Goal: Task Accomplishment & Management: Use online tool/utility

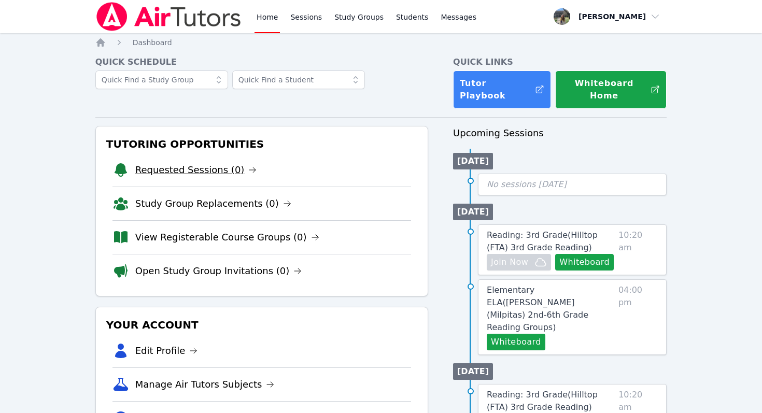
click at [163, 163] on link "Requested Sessions (0)" at bounding box center [196, 170] width 122 height 15
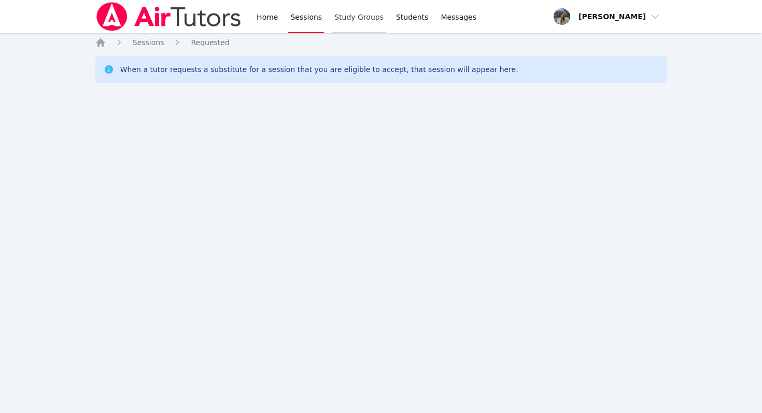
click at [332, 18] on link "Study Groups" at bounding box center [358, 16] width 53 height 33
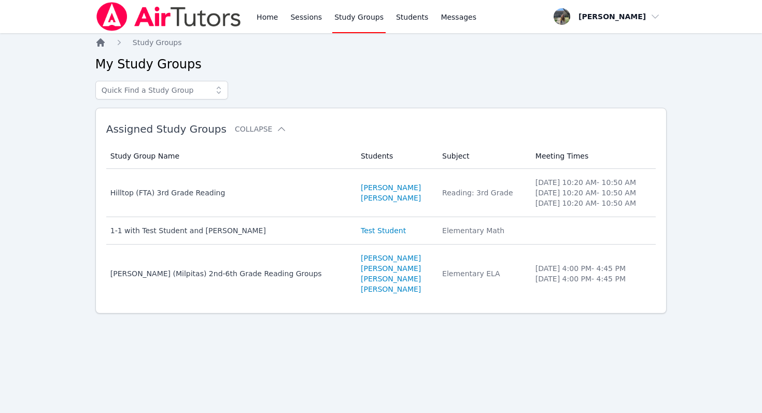
click at [102, 41] on icon "Breadcrumb" at bounding box center [100, 42] width 8 height 8
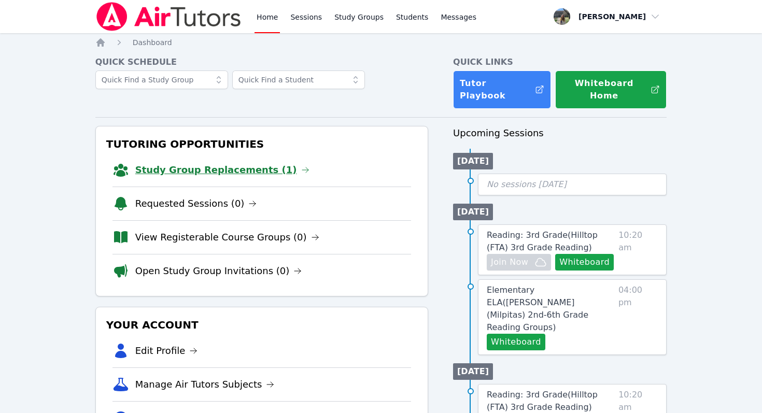
click at [189, 163] on link "Study Group Replacements (1)" at bounding box center [222, 170] width 174 height 15
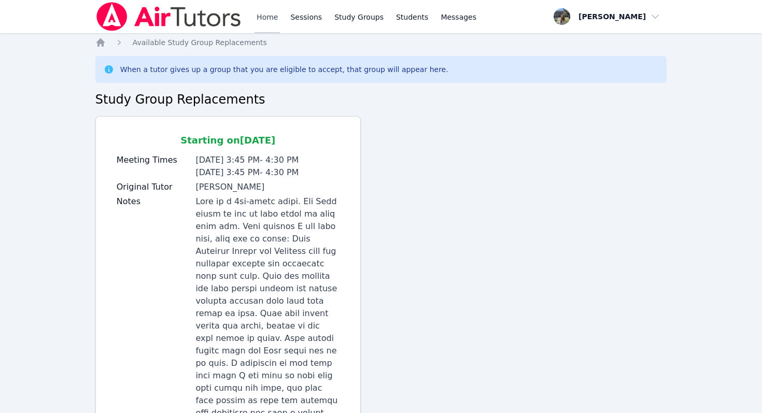
click at [260, 11] on link "Home" at bounding box center [267, 16] width 25 height 33
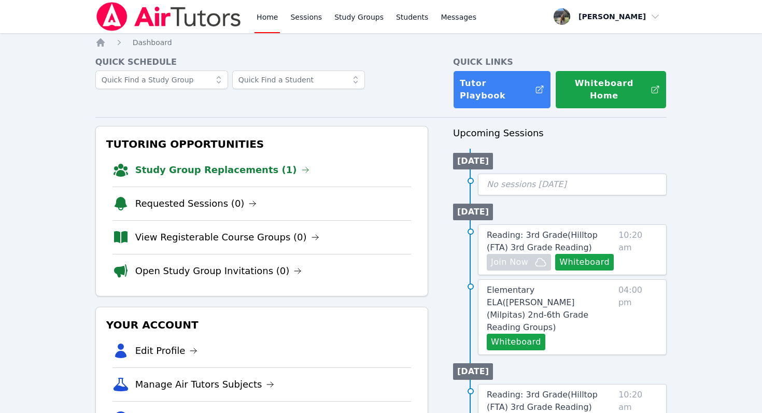
click at [263, 16] on link "Home" at bounding box center [267, 16] width 25 height 33
click at [208, 163] on link "Study Group Replacements (1)" at bounding box center [222, 170] width 174 height 15
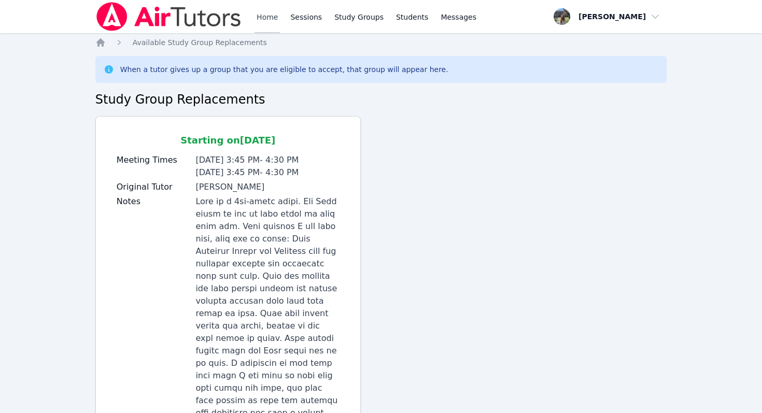
click at [265, 11] on link "Home" at bounding box center [267, 16] width 25 height 33
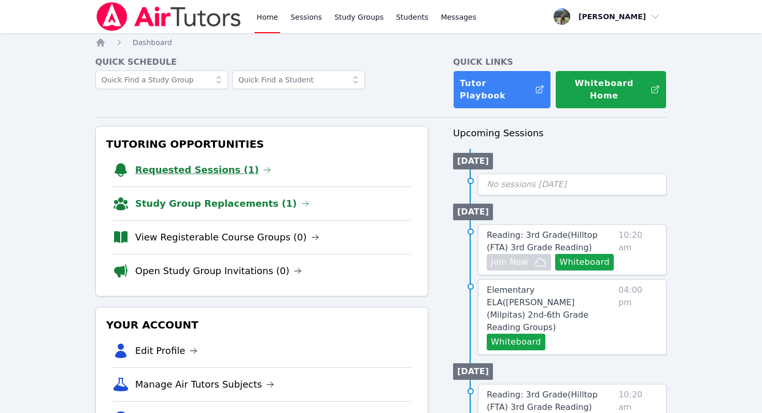
click at [206, 163] on link "Requested Sessions (1)" at bounding box center [203, 170] width 136 height 15
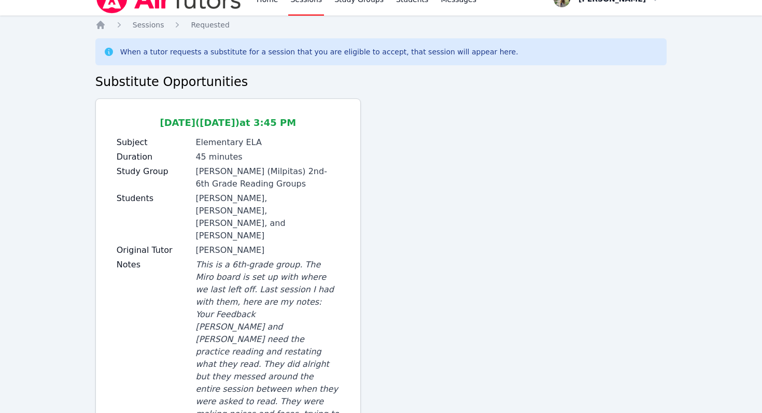
scroll to position [19, 0]
click at [99, 21] on icon "Breadcrumb" at bounding box center [100, 24] width 8 height 8
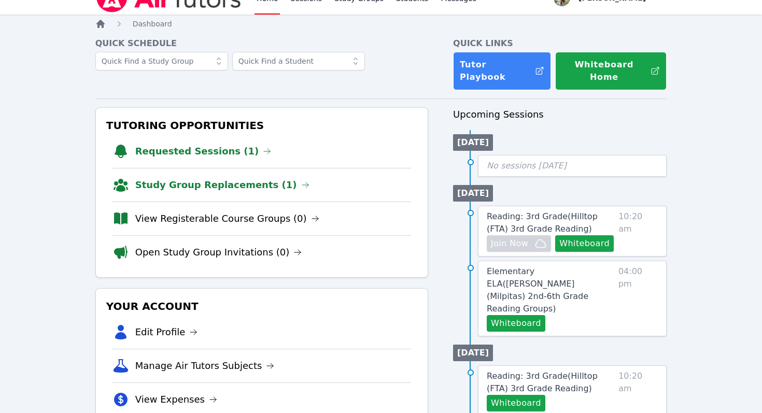
click at [103, 27] on icon "Breadcrumb" at bounding box center [100, 24] width 8 height 8
click at [198, 178] on link "Study Group Replacements (1)" at bounding box center [222, 185] width 174 height 15
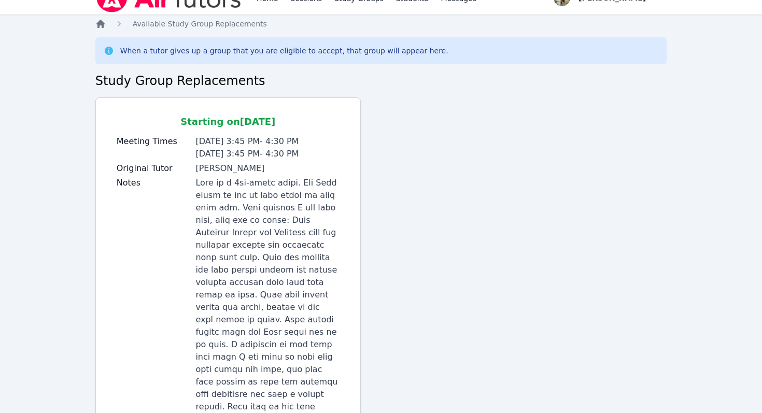
click at [99, 23] on icon "Breadcrumb" at bounding box center [100, 24] width 8 height 8
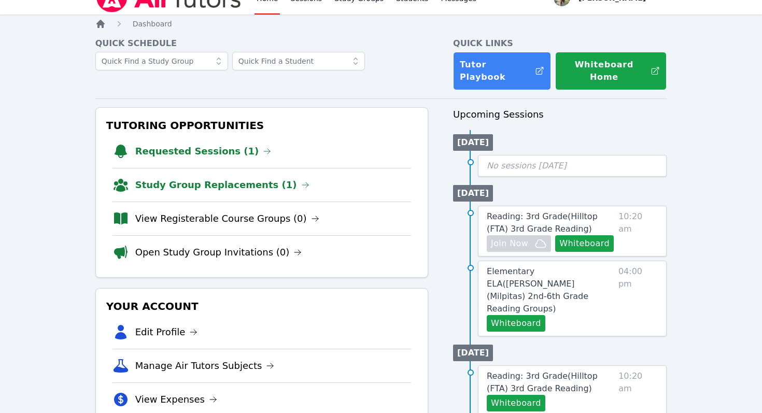
click at [99, 24] on icon "Breadcrumb" at bounding box center [100, 24] width 8 height 8
click at [100, 23] on icon "Breadcrumb" at bounding box center [100, 24] width 8 height 8
click at [195, 144] on link "Requested Sessions (1)" at bounding box center [203, 151] width 136 height 15
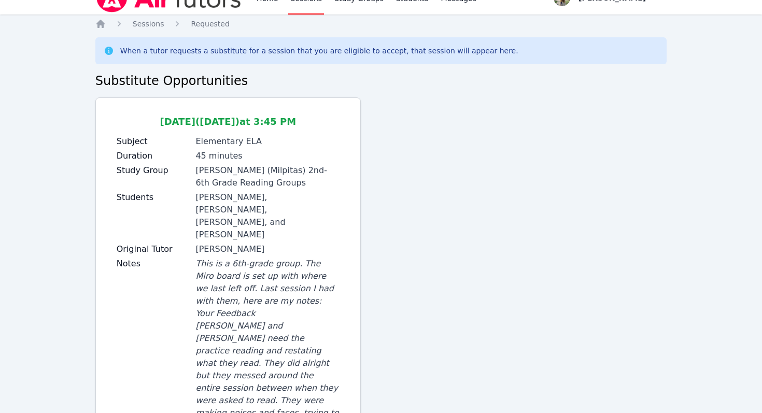
click at [99, 23] on icon "Breadcrumb" at bounding box center [100, 24] width 8 height 8
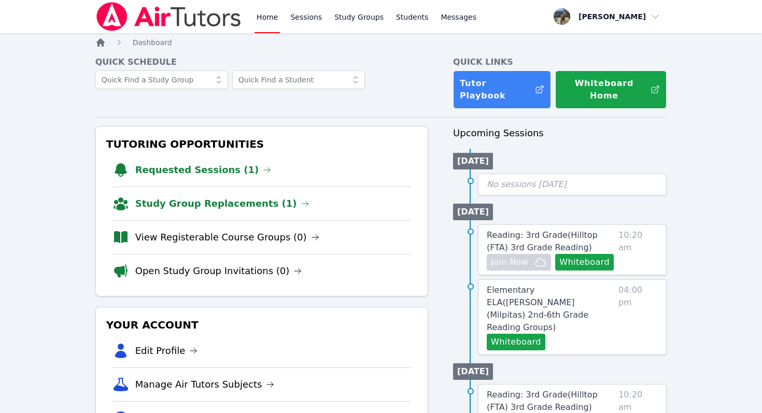
click at [96, 41] on icon "Breadcrumb" at bounding box center [100, 42] width 10 height 10
click at [228, 166] on li "Study Group Replacements (1)" at bounding box center [262, 169] width 299 height 33
click at [227, 163] on link "Study Group Replacements (1)" at bounding box center [222, 170] width 174 height 15
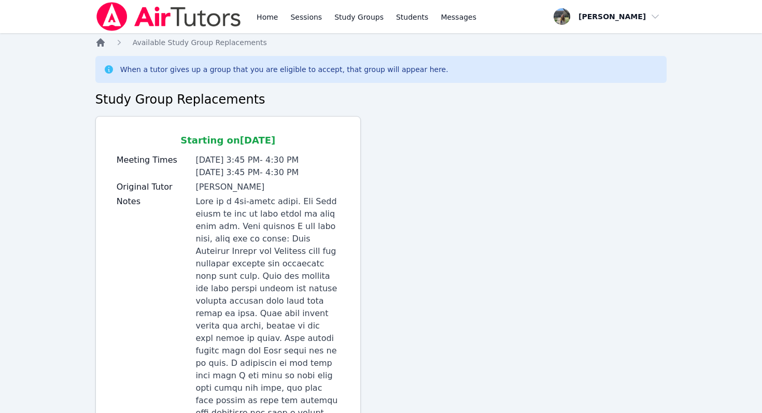
click at [96, 43] on icon "Breadcrumb" at bounding box center [100, 42] width 8 height 8
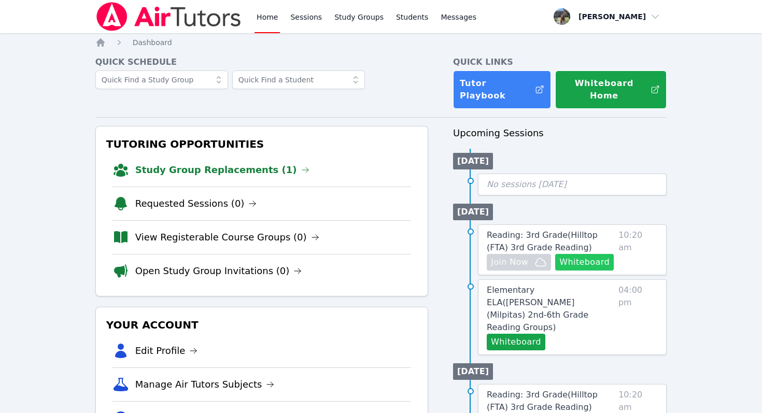
click at [563, 254] on button "Whiteboard" at bounding box center [584, 262] width 59 height 17
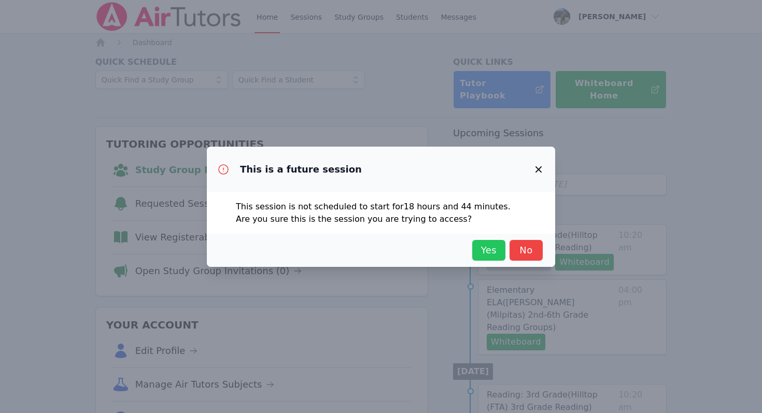
click at [497, 248] on span "Yes" at bounding box center [489, 250] width 23 height 15
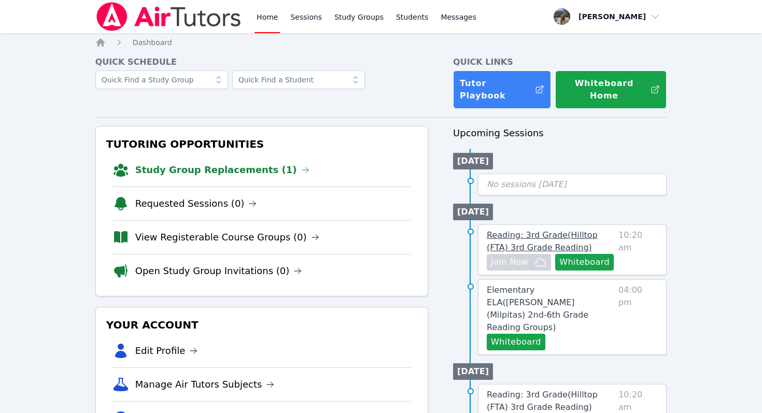
click at [555, 230] on span "Reading: 3rd Grade ( Hilltop (FTA) 3rd Grade Reading )" at bounding box center [542, 241] width 111 height 22
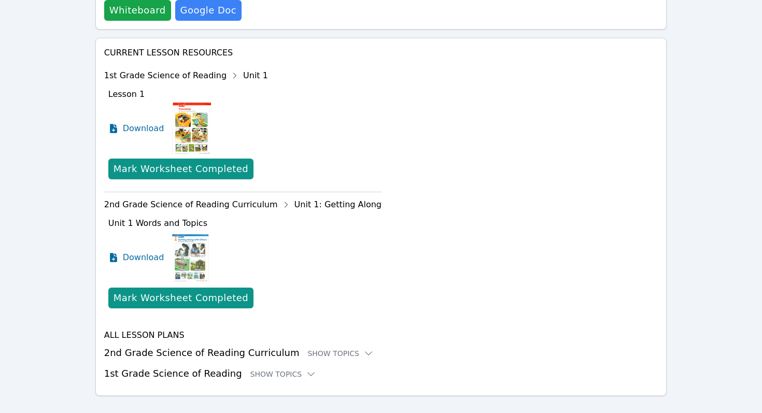
scroll to position [429, 0]
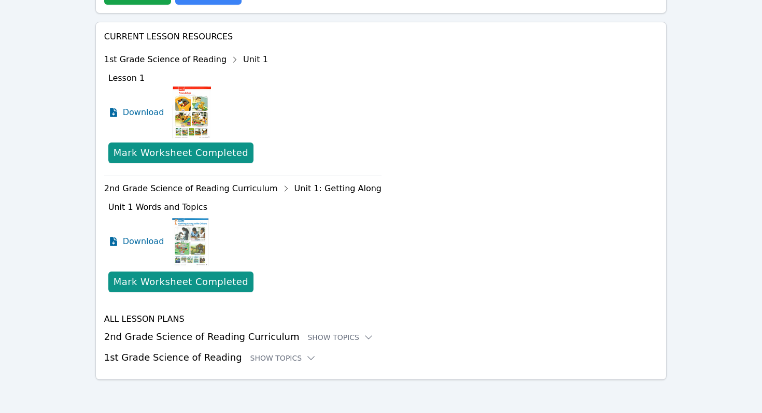
click at [269, 353] on h3 "1st Grade Science of Reading Show Topics" at bounding box center [381, 357] width 554 height 15
click at [270, 360] on div "Show Topics" at bounding box center [283, 358] width 66 height 10
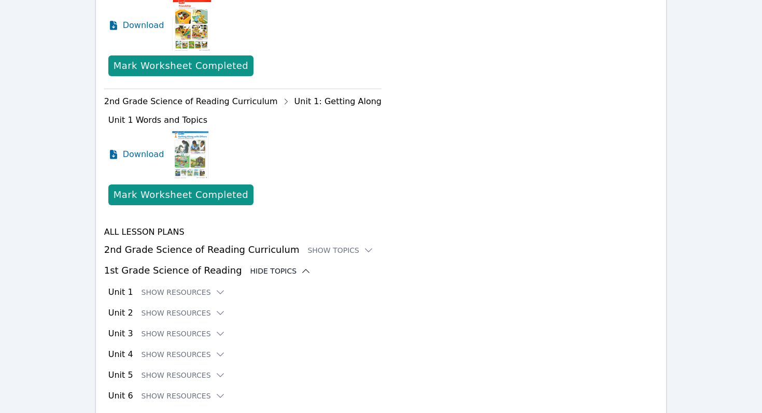
scroll to position [545, 0]
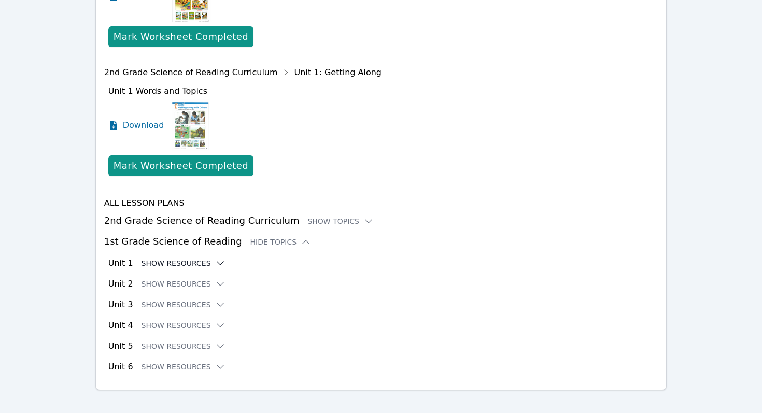
click at [190, 261] on button "Show Resources" at bounding box center [184, 263] width 84 height 10
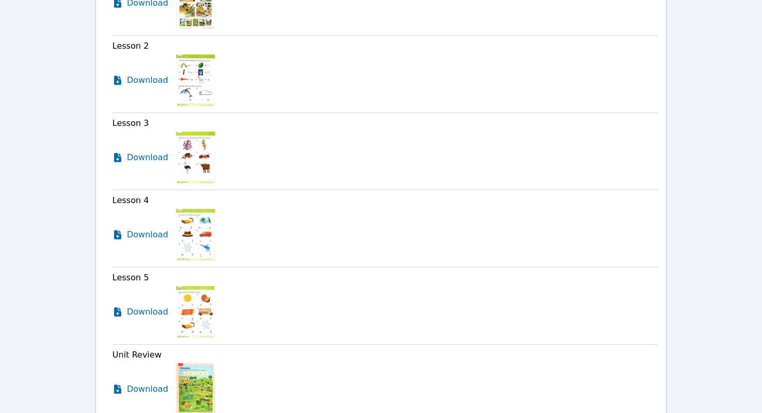
scroll to position [860, 0]
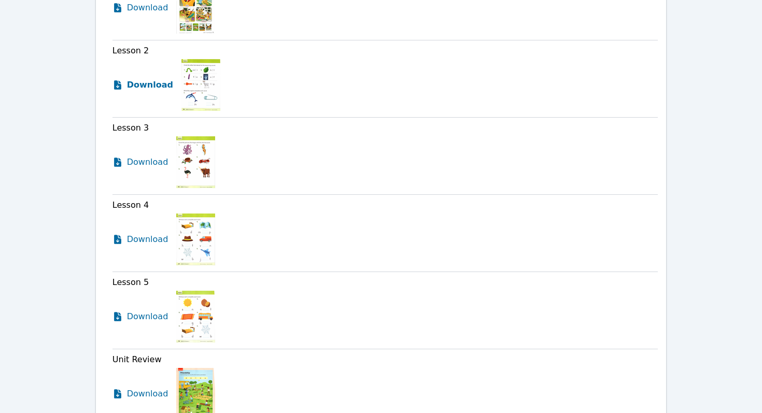
click at [116, 83] on icon at bounding box center [117, 84] width 7 height 9
